Goal: Task Accomplishment & Management: Use online tool/utility

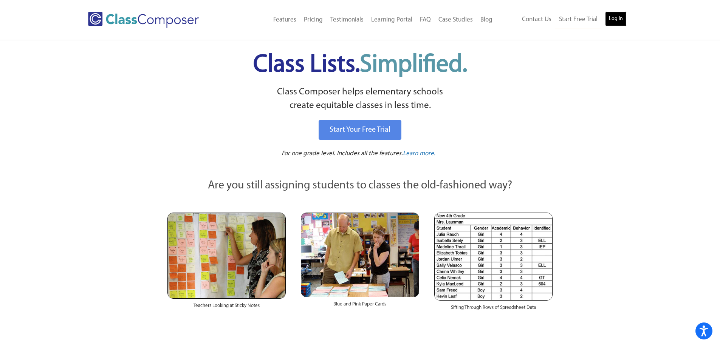
click at [626, 21] on link "Log In" at bounding box center [616, 18] width 22 height 15
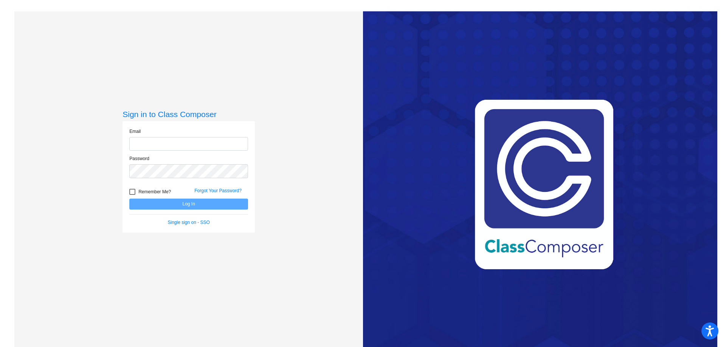
type input "[EMAIL_ADDRESS][DOMAIN_NAME]"
click at [215, 202] on button "Log In" at bounding box center [188, 204] width 119 height 11
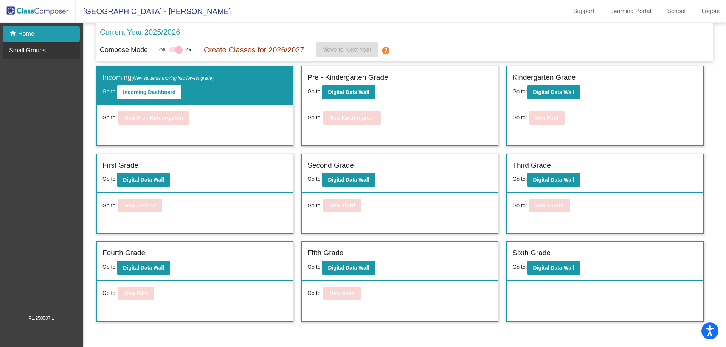
click at [33, 46] on p "Small Groups" at bounding box center [27, 50] width 37 height 9
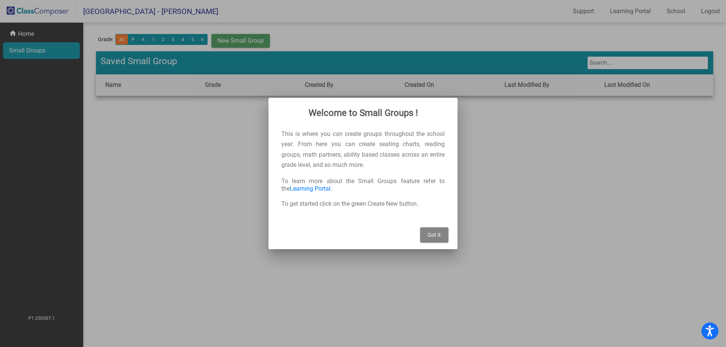
click at [430, 232] on span "Got It" at bounding box center [433, 235] width 13 height 6
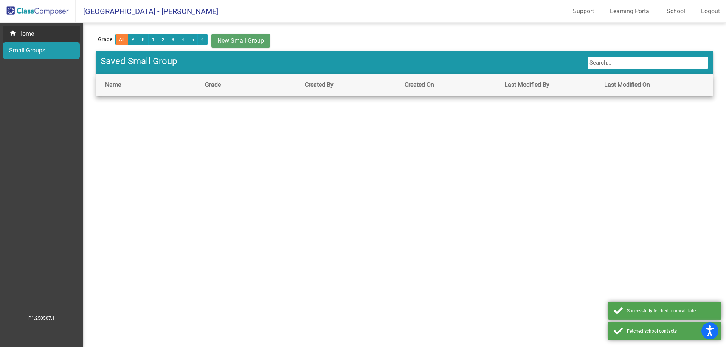
click at [10, 35] on mat-icon "home" at bounding box center [13, 33] width 9 height 9
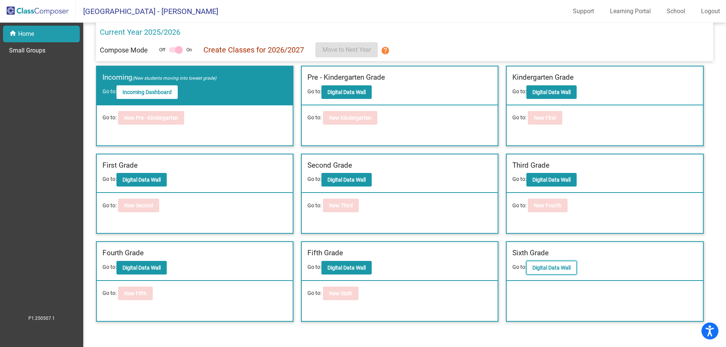
click at [535, 262] on button "Digital Data Wall" at bounding box center [551, 268] width 50 height 14
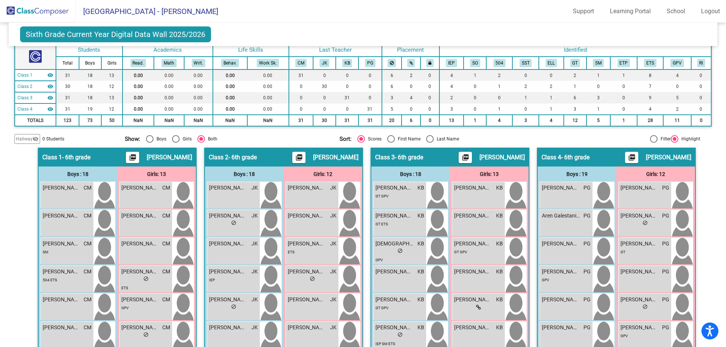
scroll to position [109, 0]
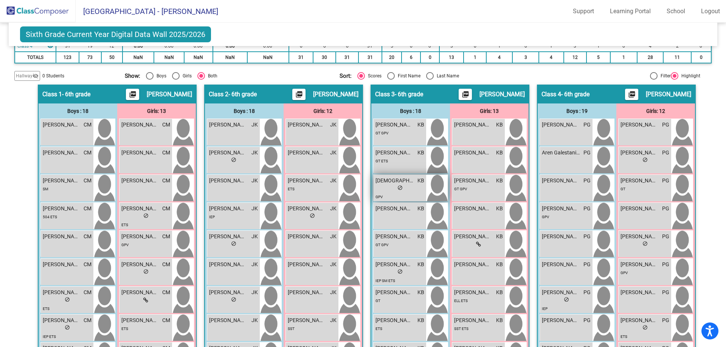
click at [399, 187] on span "do_not_disturb_alt" at bounding box center [399, 187] width 5 height 5
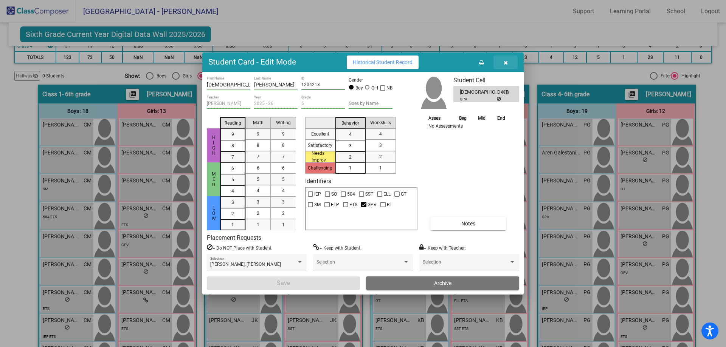
click at [505, 63] on icon "button" at bounding box center [505, 62] width 4 height 5
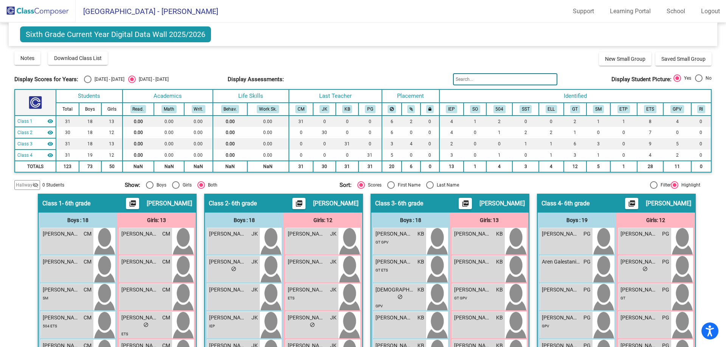
scroll to position [424, 0]
